Goal: Contribute content: Add original content to the website for others to see

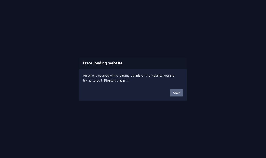
click at [171, 92] on button "Okay" at bounding box center [176, 92] width 13 height 8
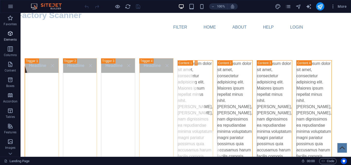
click at [15, 34] on span "Elements" at bounding box center [10, 36] width 21 height 12
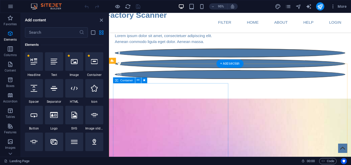
scroll to position [488, 0]
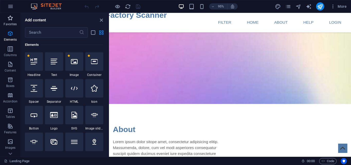
click at [7, 25] on p "Favorites" at bounding box center [10, 24] width 13 height 4
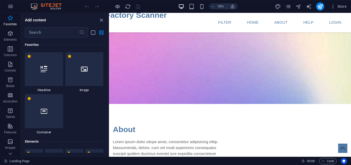
scroll to position [0, 0]
drag, startPoint x: 99, startPoint y: 18, endPoint x: 90, endPoint y: 45, distance: 29.2
click at [99, 18] on icon "close panel" at bounding box center [101, 20] width 6 height 6
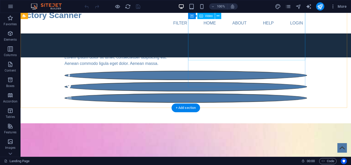
scroll to position [180, 0]
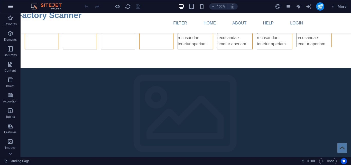
click at [12, 6] on icon "button" at bounding box center [10, 6] width 6 height 6
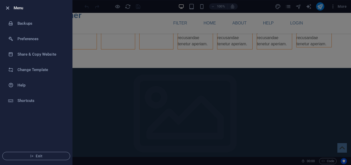
click at [10, 7] on icon "button" at bounding box center [8, 8] width 6 height 6
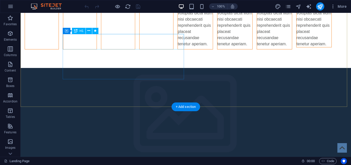
scroll to position [0, 0]
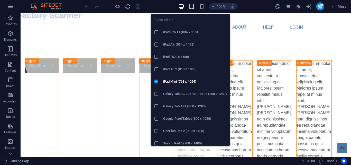
click at [192, 5] on icon "button" at bounding box center [192, 7] width 6 height 6
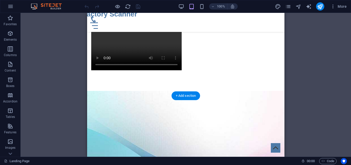
scroll to position [540, 0]
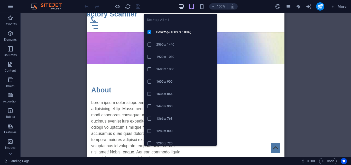
click at [181, 4] on icon "button" at bounding box center [181, 7] width 6 height 6
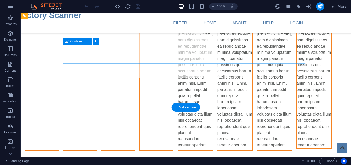
scroll to position [62, 0]
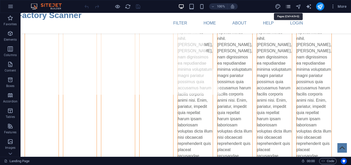
click at [287, 8] on icon "pages" at bounding box center [288, 7] width 6 height 6
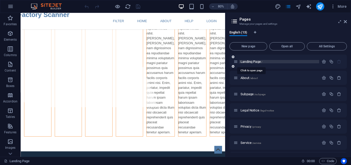
click at [260, 63] on span "Landing Page /" at bounding box center [252, 62] width 22 height 4
click at [289, 63] on div "Landing Page /" at bounding box center [277, 62] width 86 height 6
click at [285, 76] on div "About /about" at bounding box center [277, 78] width 86 height 6
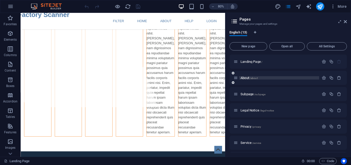
click at [247, 78] on span "About /about" at bounding box center [249, 78] width 17 height 4
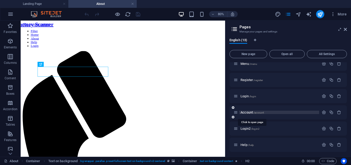
scroll to position [0, 0]
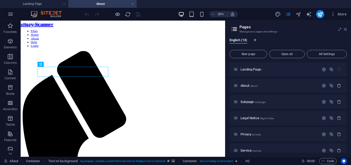
drag, startPoint x: 346, startPoint y: 29, endPoint x: 320, endPoint y: 7, distance: 33.6
click at [346, 29] on icon at bounding box center [345, 29] width 3 height 4
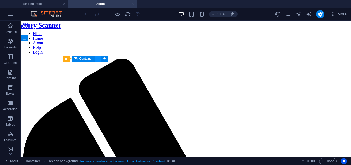
click at [96, 60] on button at bounding box center [98, 59] width 6 height 6
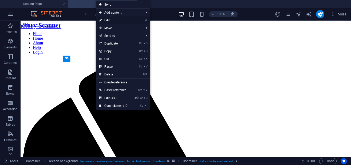
click at [115, 18] on link "⏎ Edit" at bounding box center [113, 20] width 34 height 8
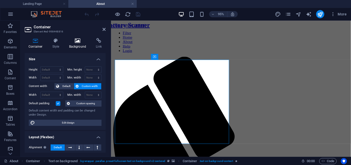
click at [73, 47] on h4 "Background" at bounding box center [78, 43] width 27 height 11
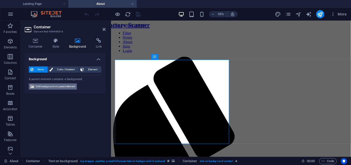
click at [70, 88] on span "Edit background on parent element" at bounding box center [56, 86] width 40 height 6
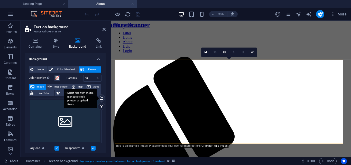
click at [97, 99] on div "Select files from the file manager, stock photos, or upload file(s)" at bounding box center [80, 98] width 33 height 19
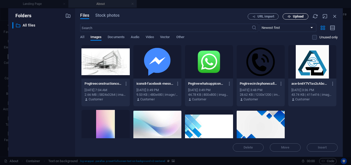
click at [296, 18] on button "Upload" at bounding box center [296, 16] width 26 height 6
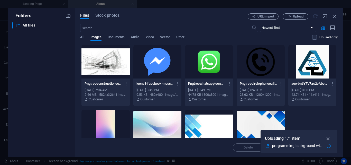
drag, startPoint x: 328, startPoint y: 136, endPoint x: 228, endPoint y: 122, distance: 101.8
click at [328, 136] on icon "button" at bounding box center [328, 138] width 6 height 6
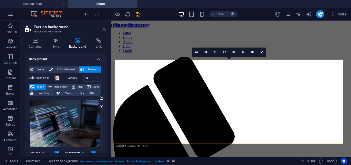
click at [105, 28] on icon at bounding box center [104, 29] width 3 height 4
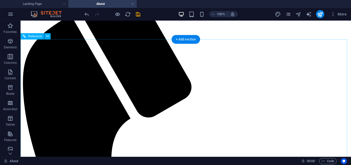
scroll to position [152, 0]
